Goal: Find specific page/section: Find specific page/section

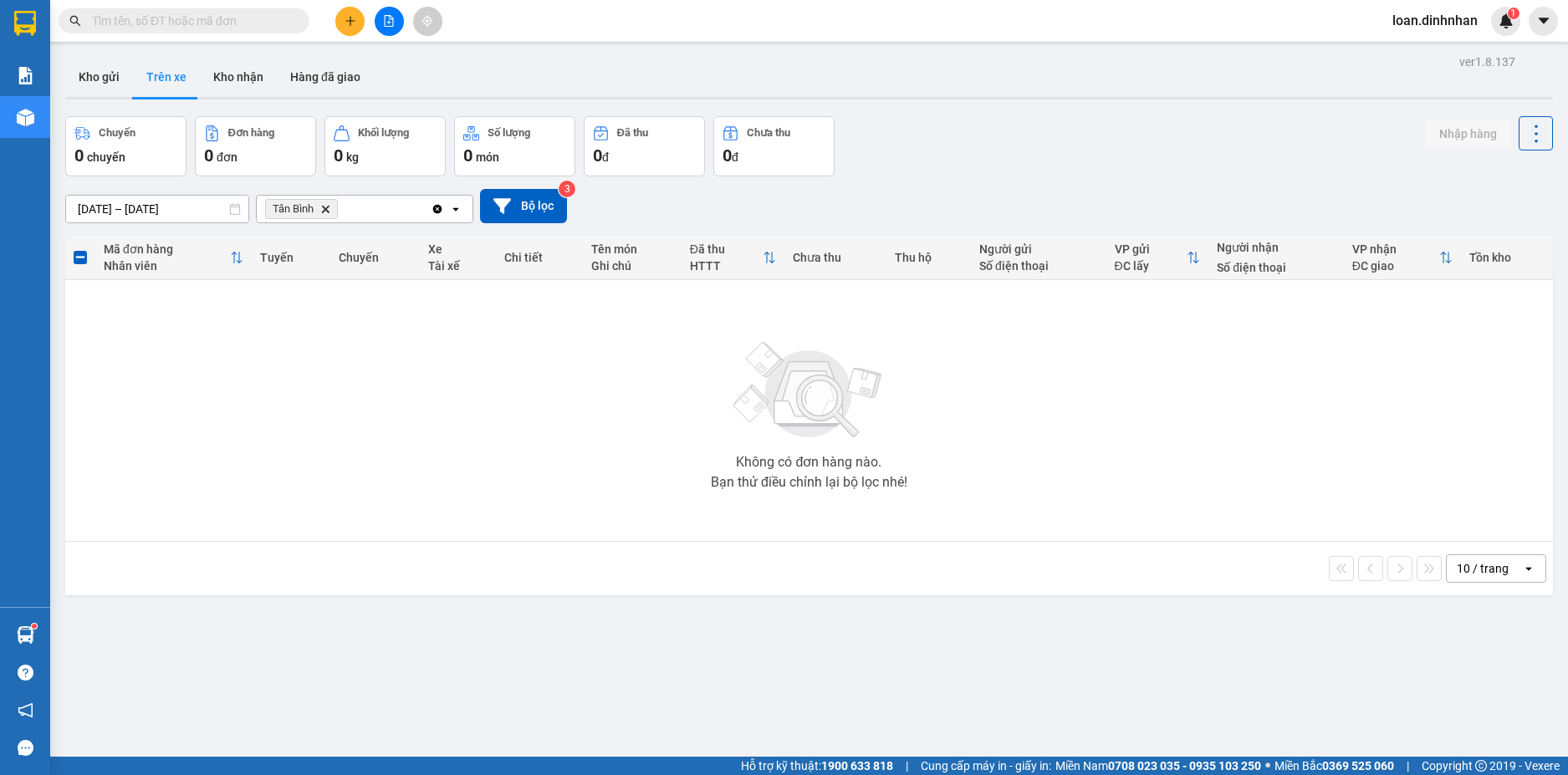
click at [240, 9] on span at bounding box center [183, 20] width 251 height 25
click at [247, 16] on input "text" at bounding box center [190, 21] width 197 height 19
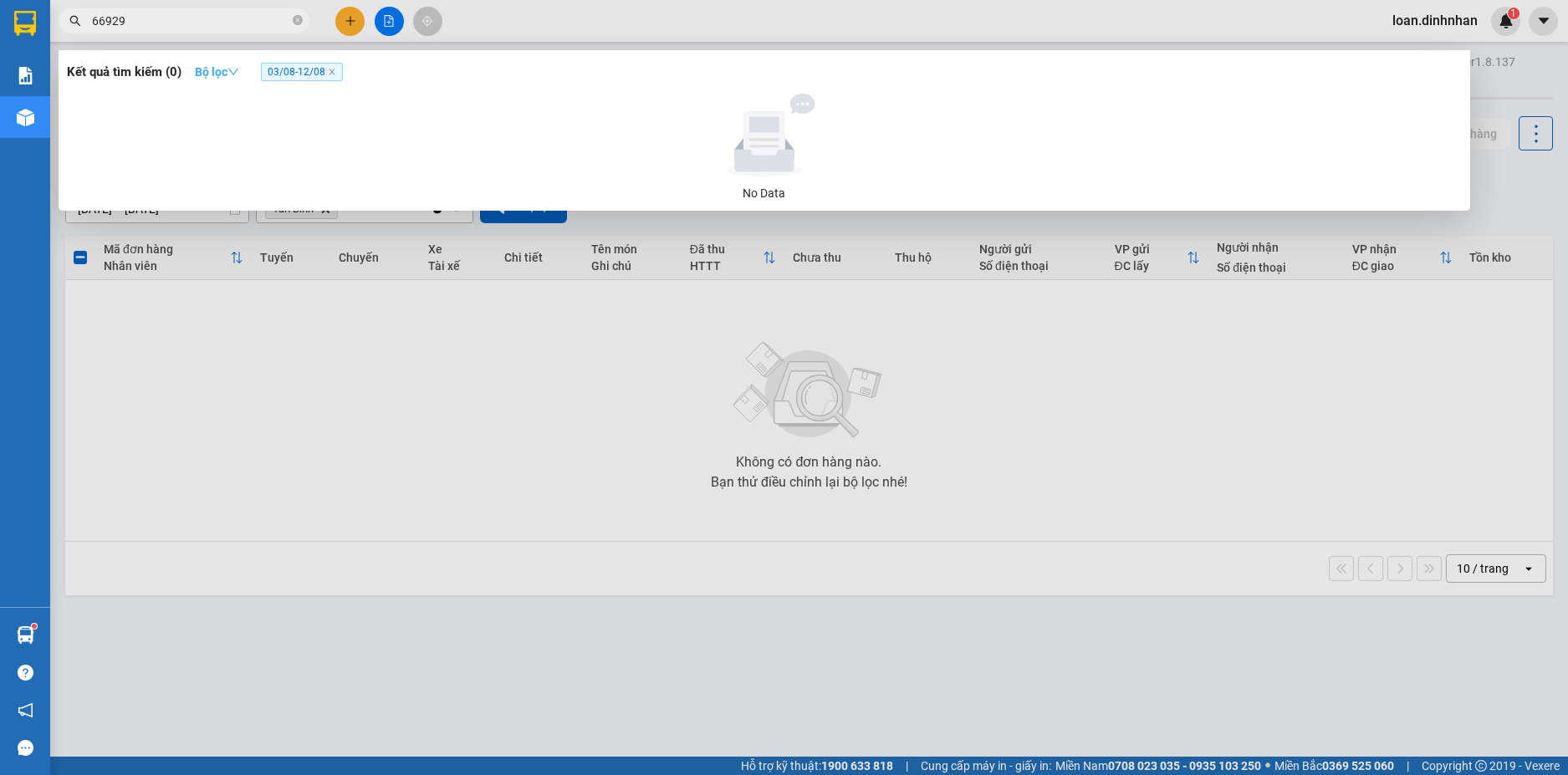
type input "66929"
click at [212, 69] on strong "Bộ lọc" at bounding box center [217, 72] width 44 height 14
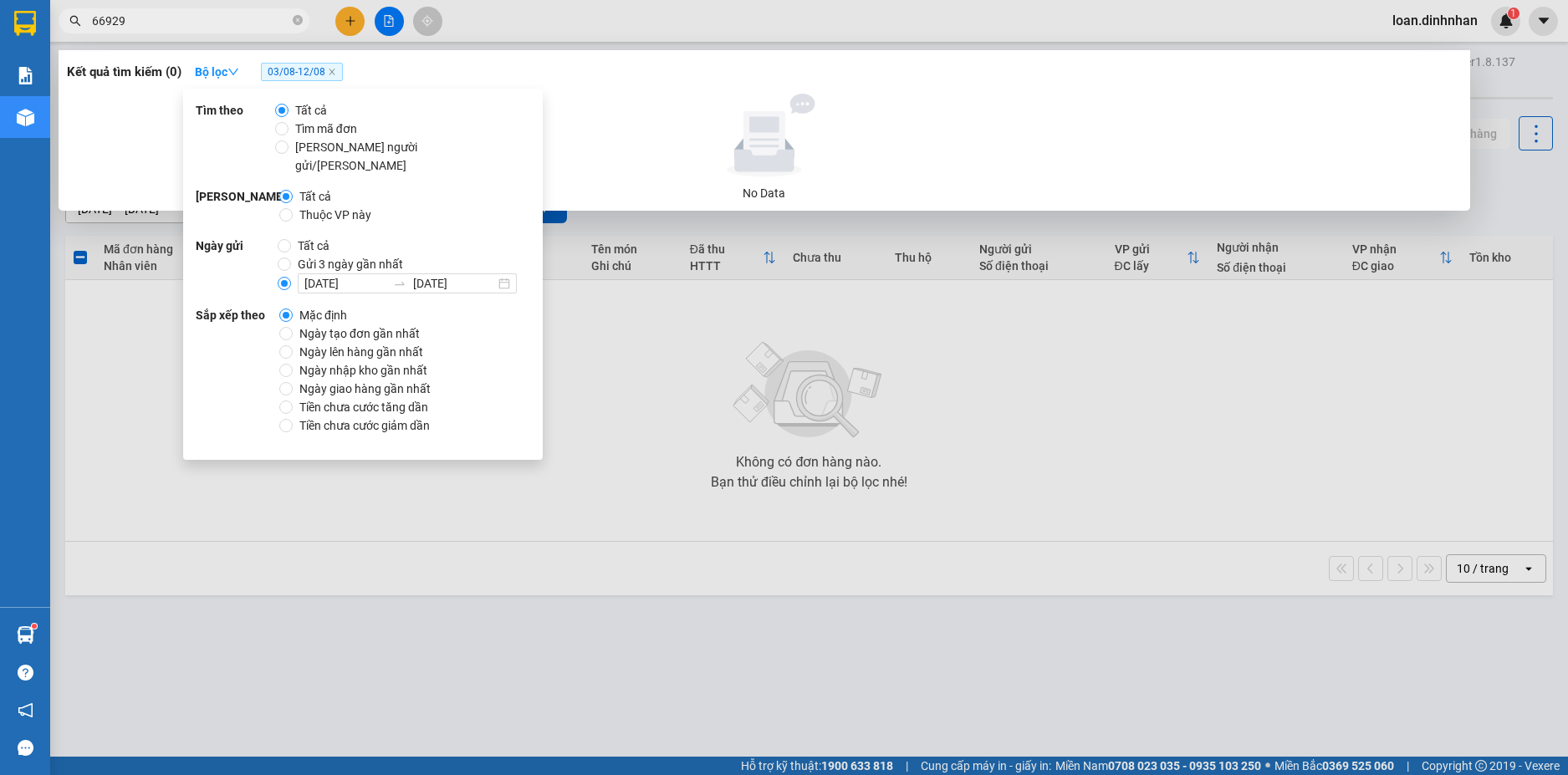
click at [301, 236] on span "Tất cả" at bounding box center [314, 245] width 45 height 19
click at [291, 239] on input "Tất cả" at bounding box center [284, 246] width 14 height 14
radio input "true"
radio input "false"
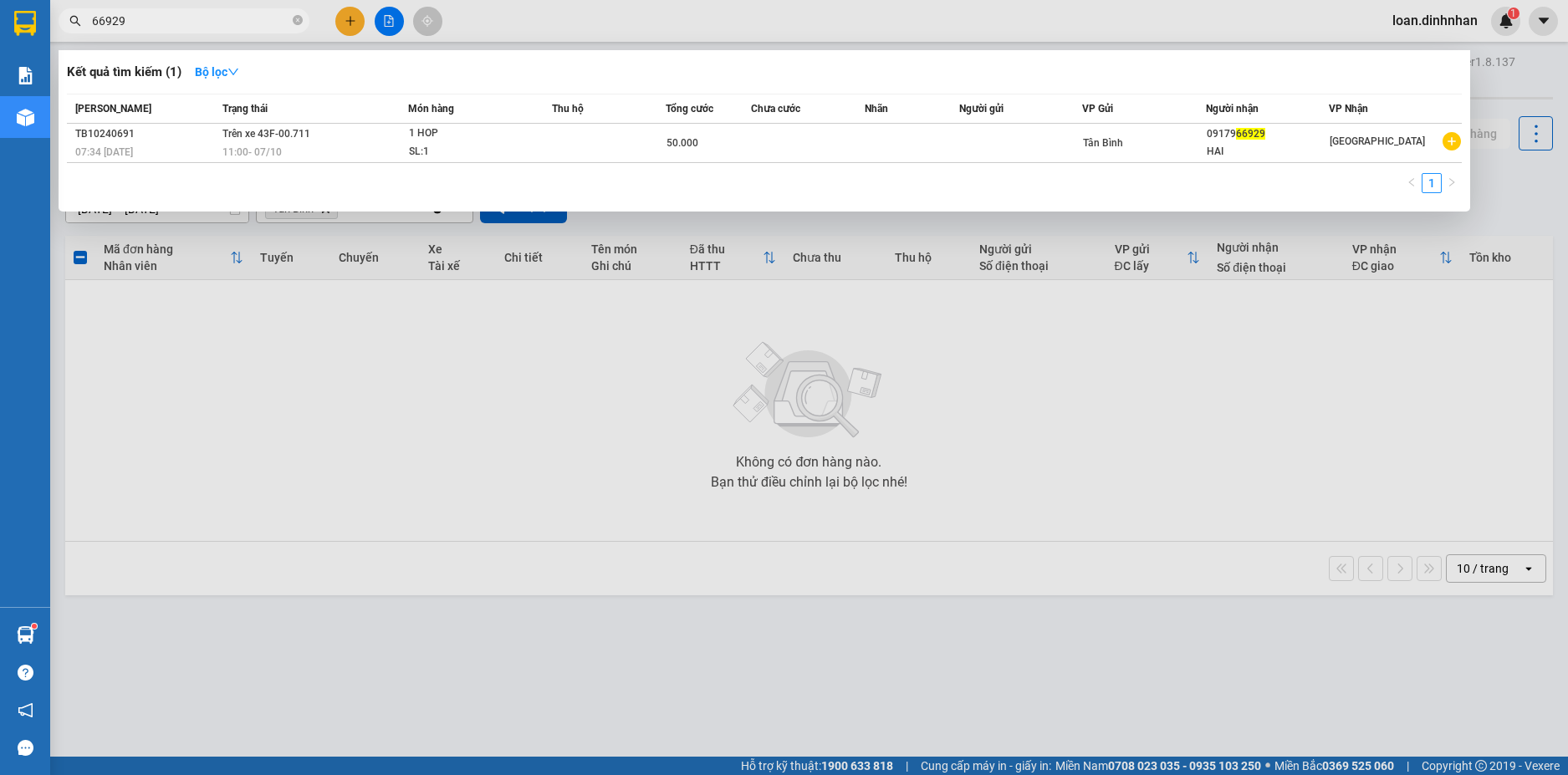
click at [1206, 401] on div at bounding box center [784, 387] width 1568 height 775
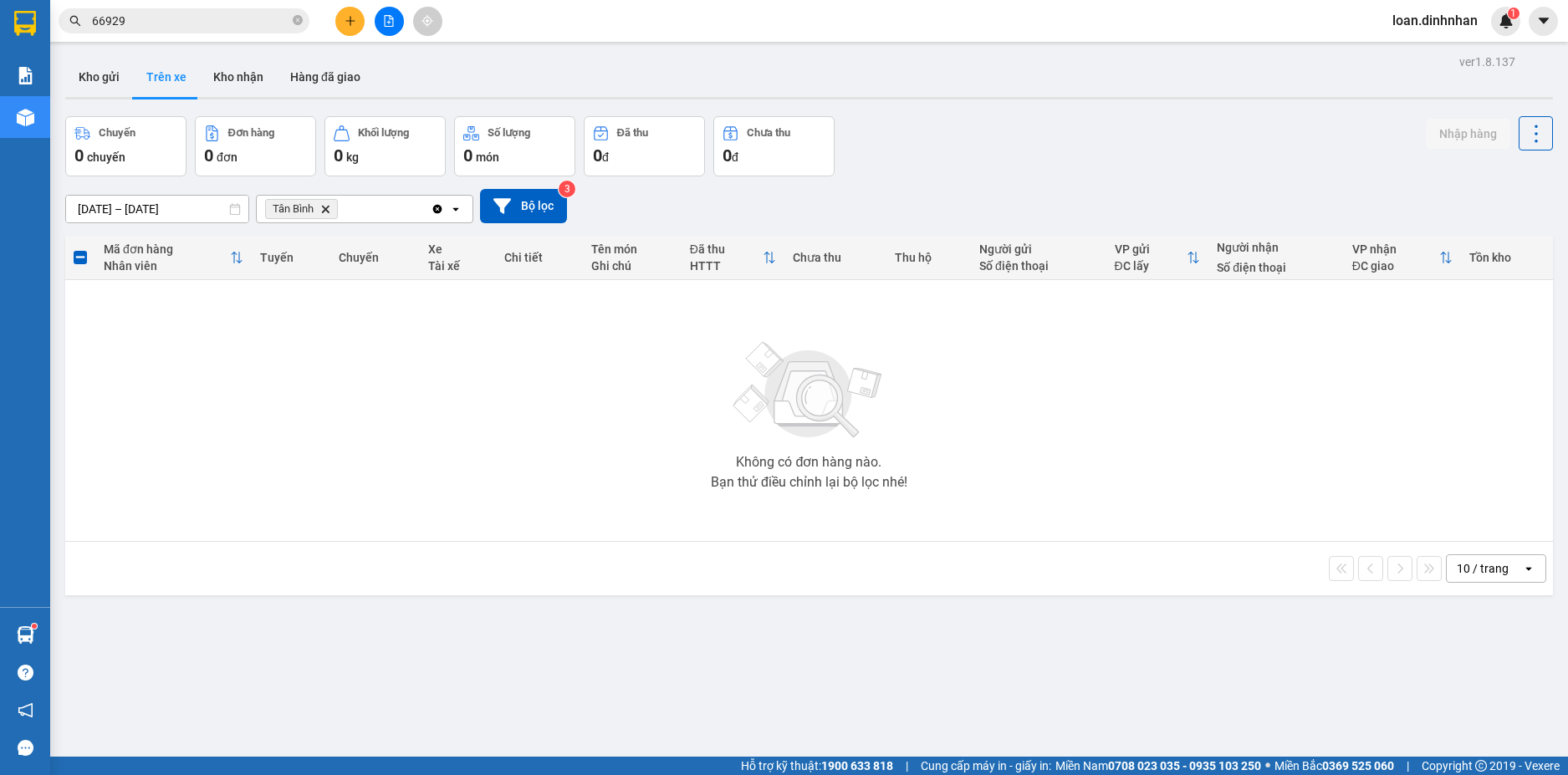
click at [202, 16] on span "66929" at bounding box center [183, 20] width 251 height 25
